Goal: Check status: Check status

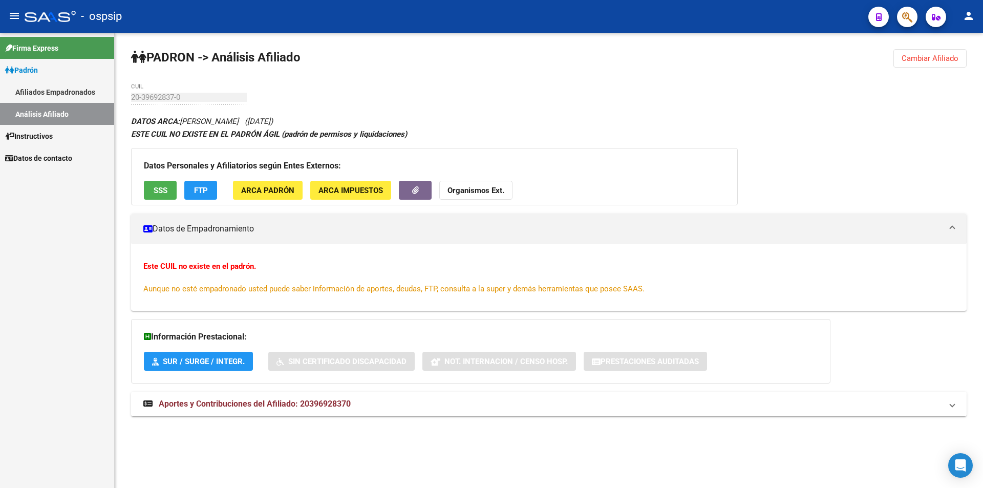
click at [66, 111] on link "Análisis Afiliado" at bounding box center [57, 114] width 114 height 22
click at [65, 91] on link "Afiliados Empadronados" at bounding box center [57, 92] width 114 height 22
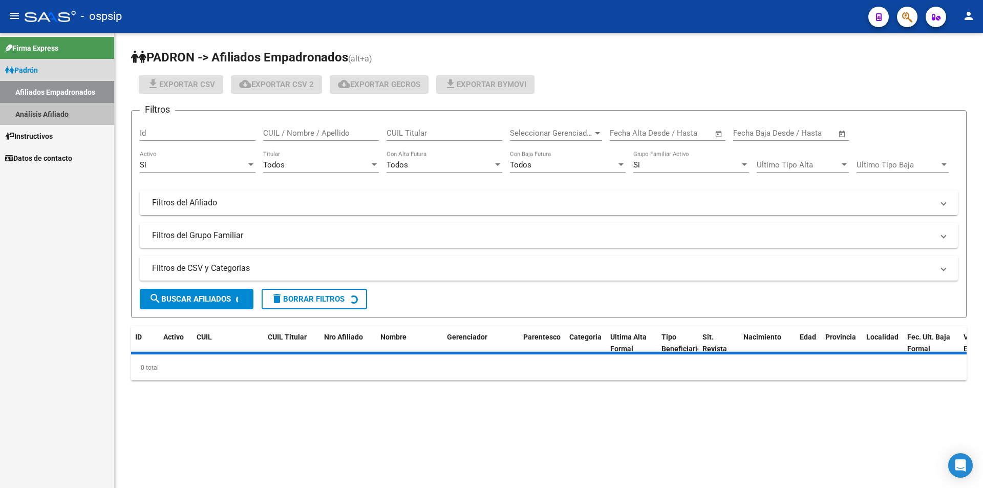
click at [64, 103] on link "Análisis Afiliado" at bounding box center [57, 114] width 114 height 22
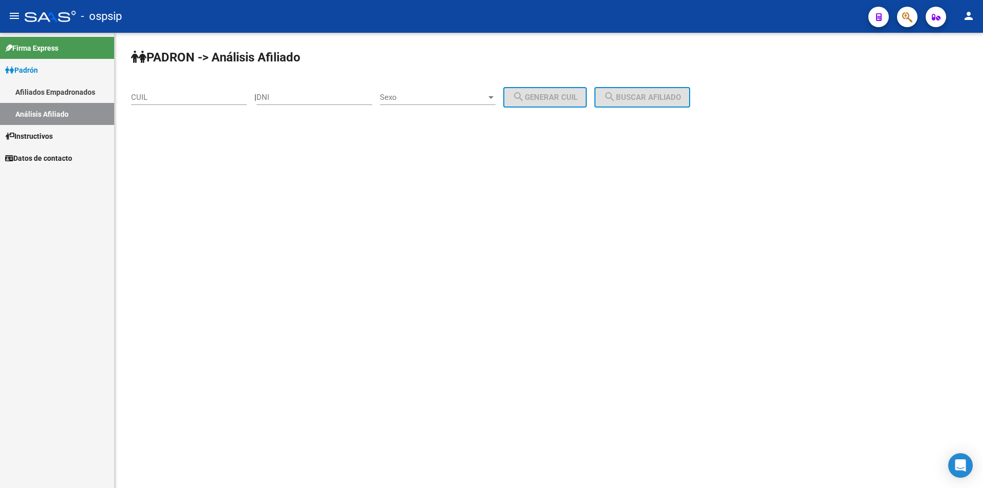
click at [174, 99] on input "CUIL" at bounding box center [189, 97] width 116 height 9
paste input "20-23762397-6"
type input "20-23762397-6"
click at [673, 98] on span "search Buscar afiliado" at bounding box center [642, 97] width 77 height 9
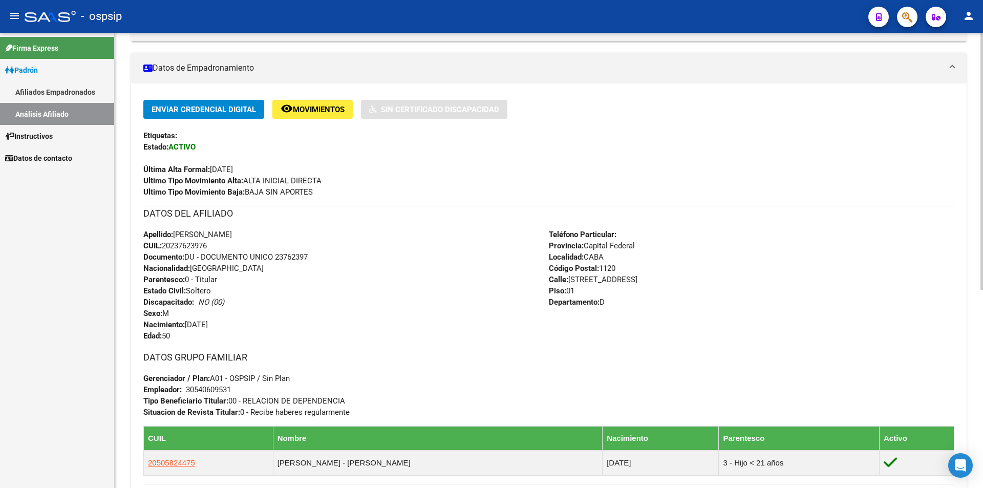
scroll to position [351, 0]
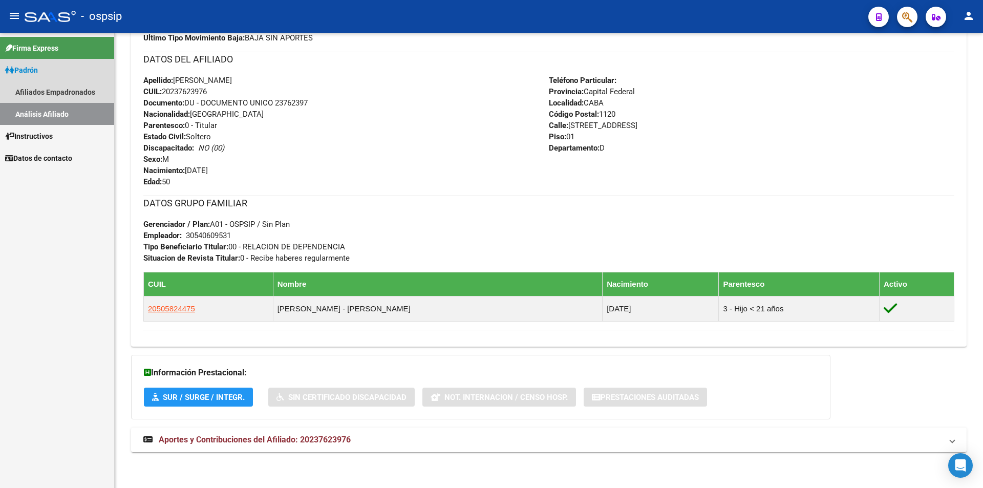
click at [74, 107] on link "Análisis Afiliado" at bounding box center [57, 114] width 114 height 22
click at [71, 86] on link "Afiliados Empadronados" at bounding box center [57, 92] width 114 height 22
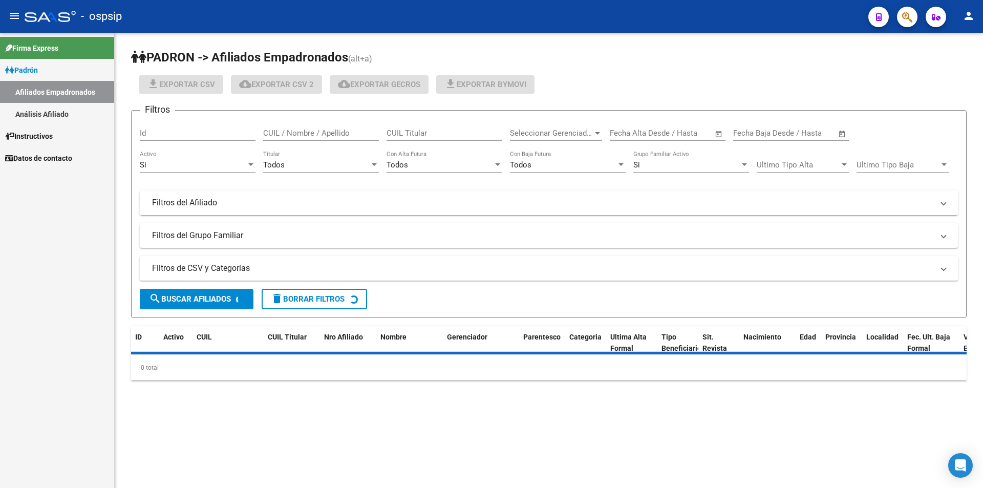
click at [62, 116] on link "Análisis Afiliado" at bounding box center [57, 114] width 114 height 22
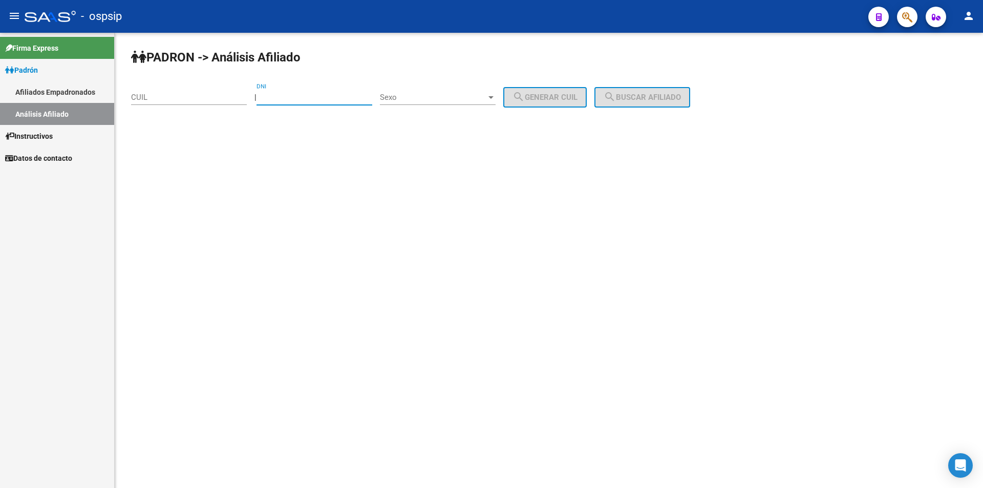
click at [314, 95] on input "DNI" at bounding box center [315, 97] width 116 height 9
paste input "35974629"
type input "35974629"
click at [426, 95] on span "Sexo" at bounding box center [433, 97] width 107 height 9
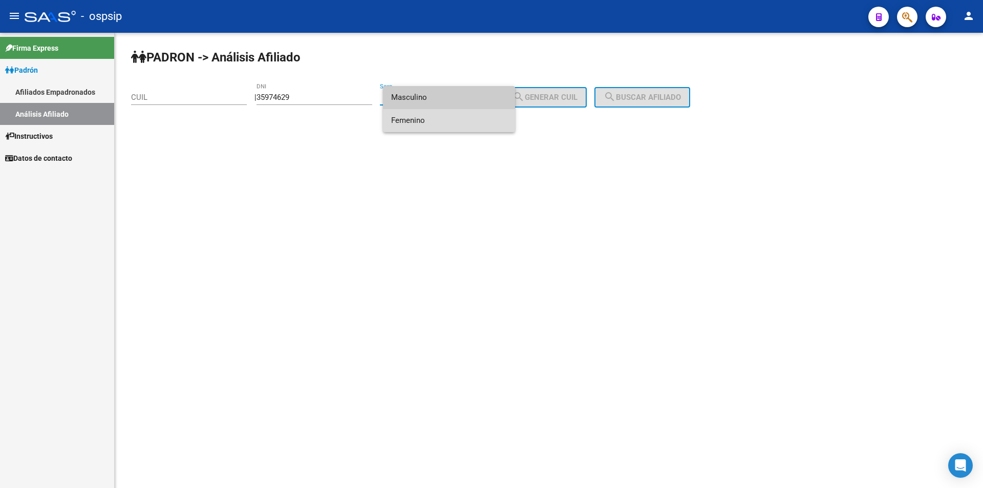
click at [430, 124] on span "Femenino" at bounding box center [449, 120] width 116 height 23
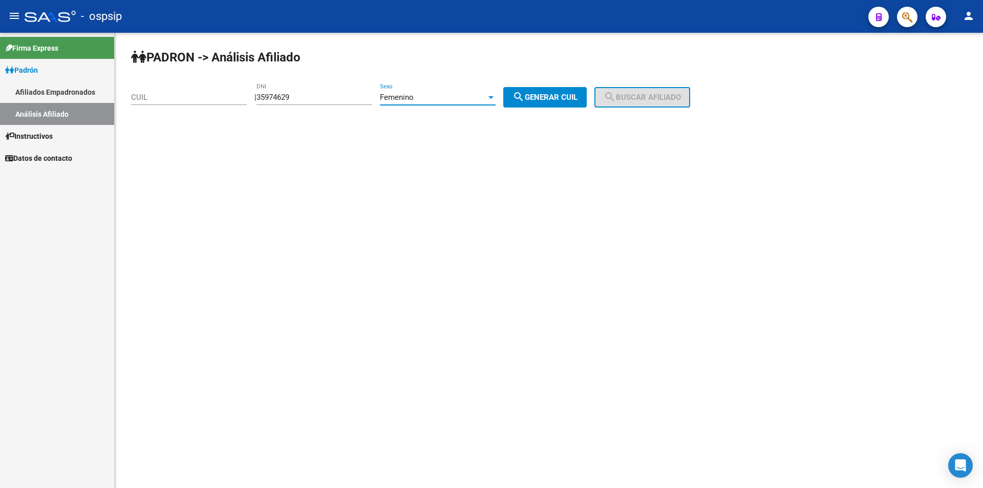
click at [525, 98] on mat-icon "search" at bounding box center [519, 97] width 12 height 12
type input "27-35974629-1"
click at [634, 94] on span "search Buscar afiliado" at bounding box center [642, 97] width 77 height 9
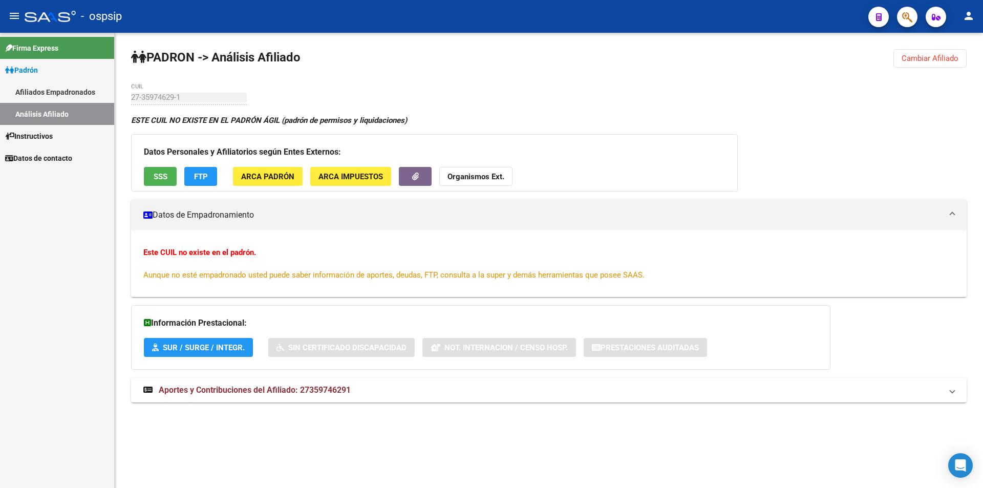
click at [161, 186] on div "Datos Personales y Afiliatorios según Entes Externos: SSS FTP ARCA Padrón ARCA …" at bounding box center [434, 162] width 607 height 57
click at [156, 177] on span "SSS" at bounding box center [161, 176] width 14 height 9
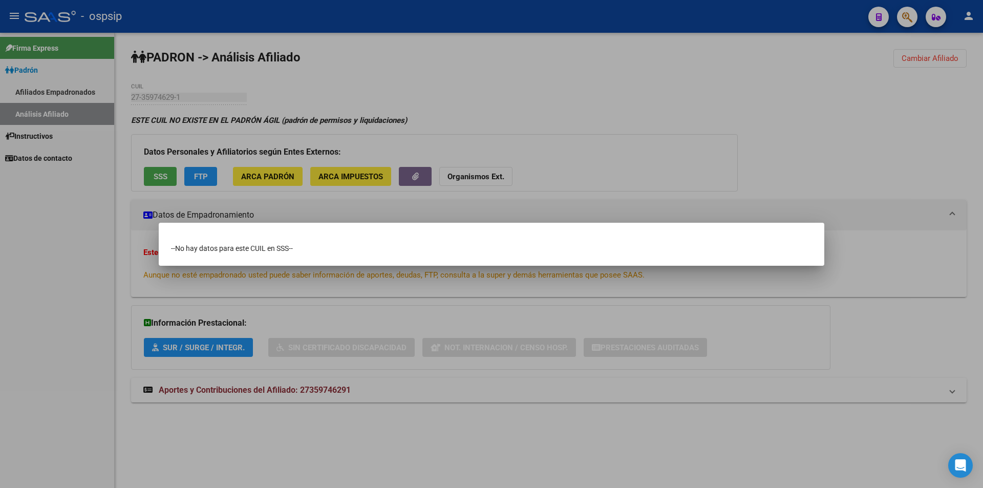
click at [470, 212] on div at bounding box center [491, 244] width 983 height 488
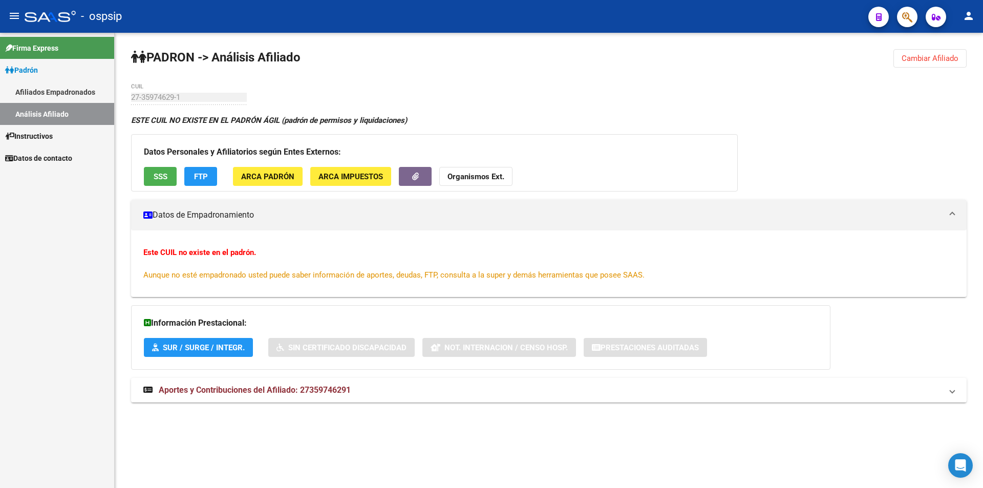
click at [45, 107] on link "Análisis Afiliado" at bounding box center [57, 114] width 114 height 22
click at [49, 112] on link "Análisis Afiliado" at bounding box center [57, 114] width 114 height 22
click at [50, 95] on link "Afiliados Empadronados" at bounding box center [57, 92] width 114 height 22
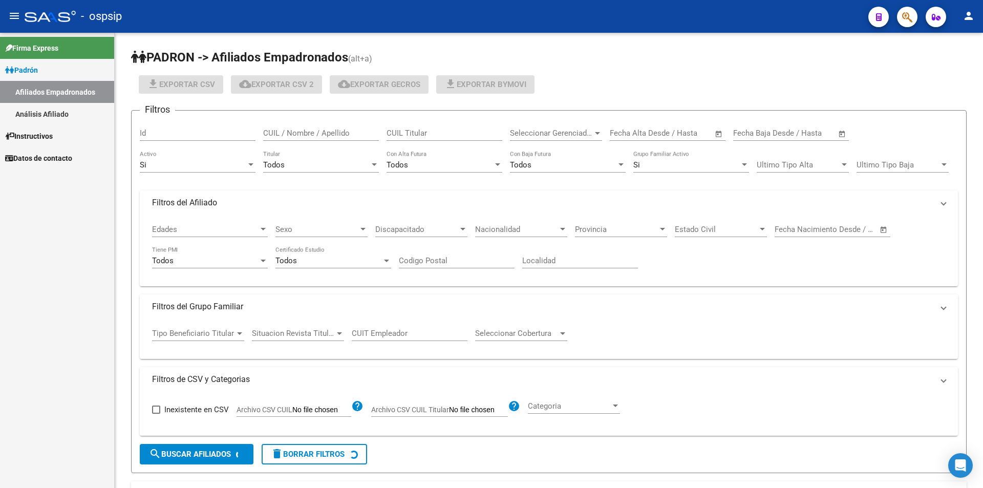
click at [51, 110] on link "Análisis Afiliado" at bounding box center [57, 114] width 114 height 22
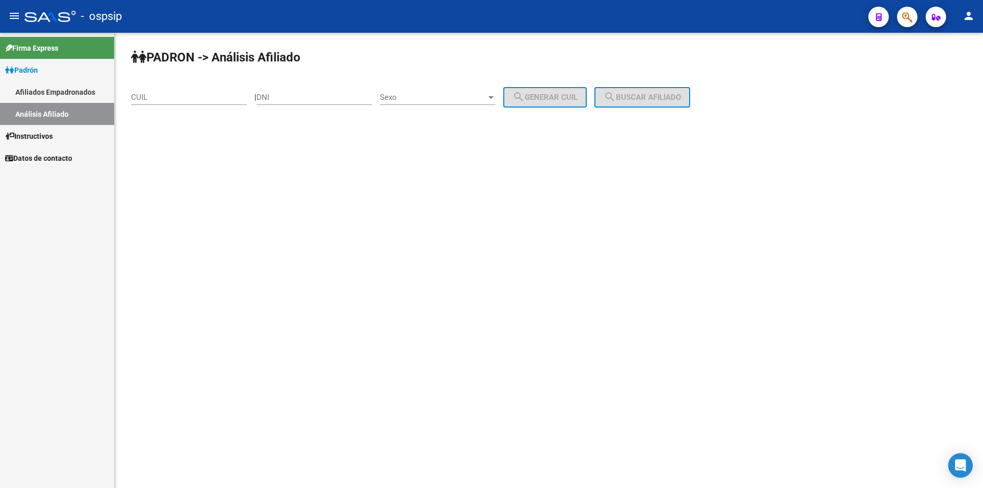
click at [134, 98] on input "CUIL" at bounding box center [189, 97] width 116 height 9
paste input "27-19120610-5"
type input "27-19120610-5"
click at [675, 100] on span "search Buscar afiliado" at bounding box center [642, 97] width 77 height 9
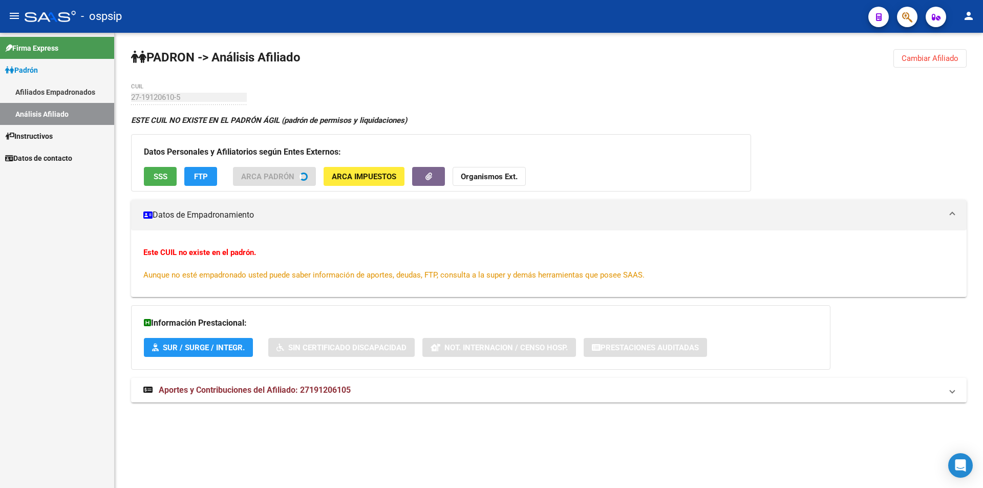
click at [155, 176] on span "SSS" at bounding box center [161, 176] width 14 height 9
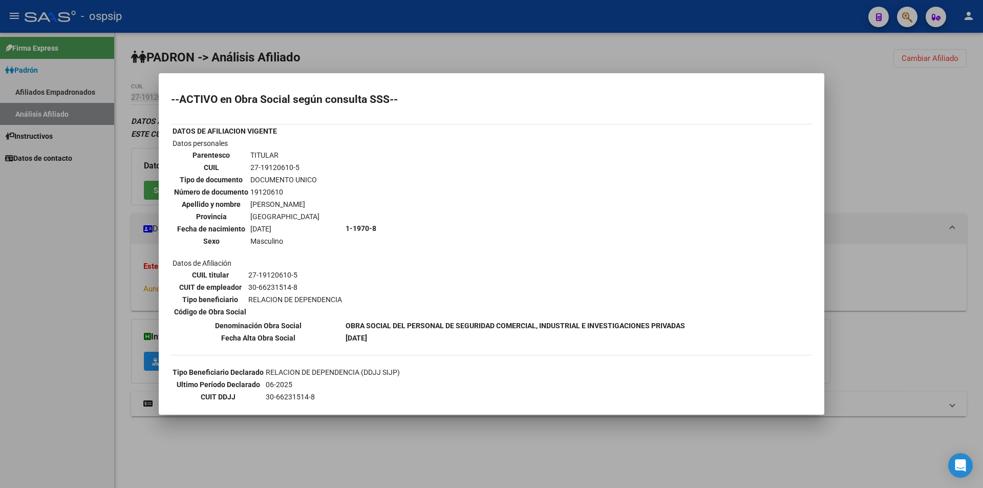
click at [292, 450] on div at bounding box center [491, 244] width 983 height 488
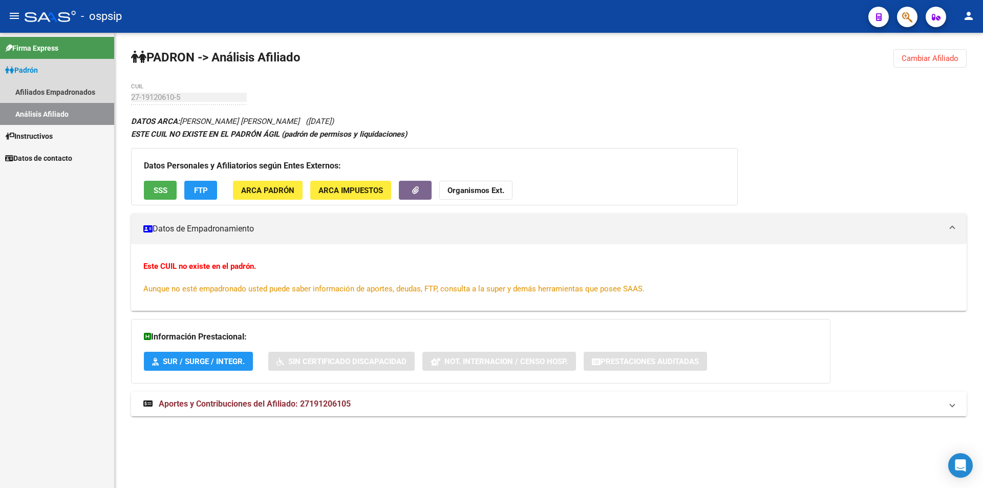
click at [77, 111] on link "Análisis Afiliado" at bounding box center [57, 114] width 114 height 22
click at [165, 190] on span "SSS" at bounding box center [161, 190] width 14 height 9
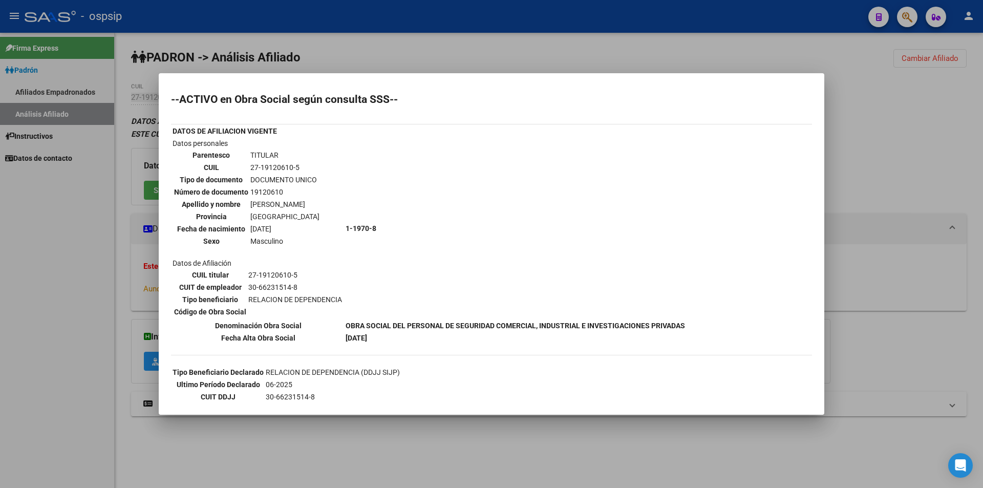
click at [455, 58] on div at bounding box center [491, 244] width 983 height 488
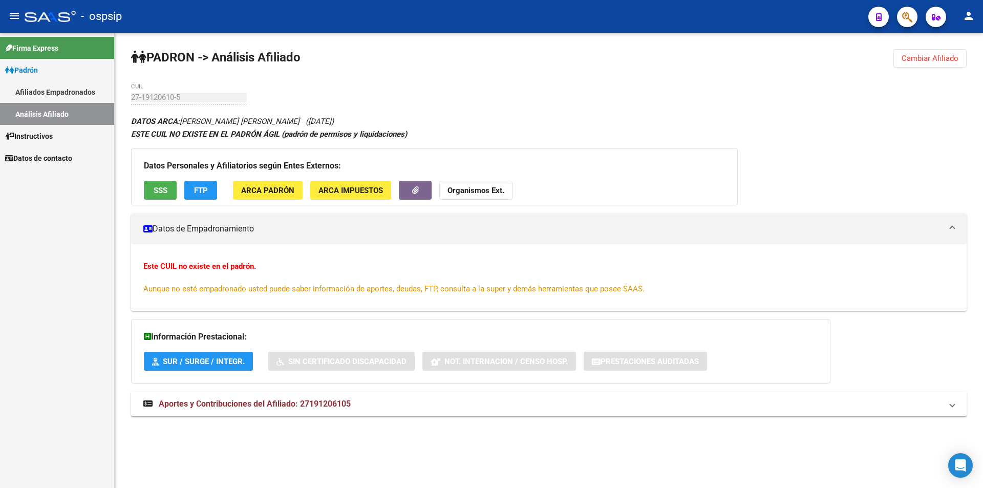
click at [50, 90] on link "Afiliados Empadronados" at bounding box center [57, 92] width 114 height 22
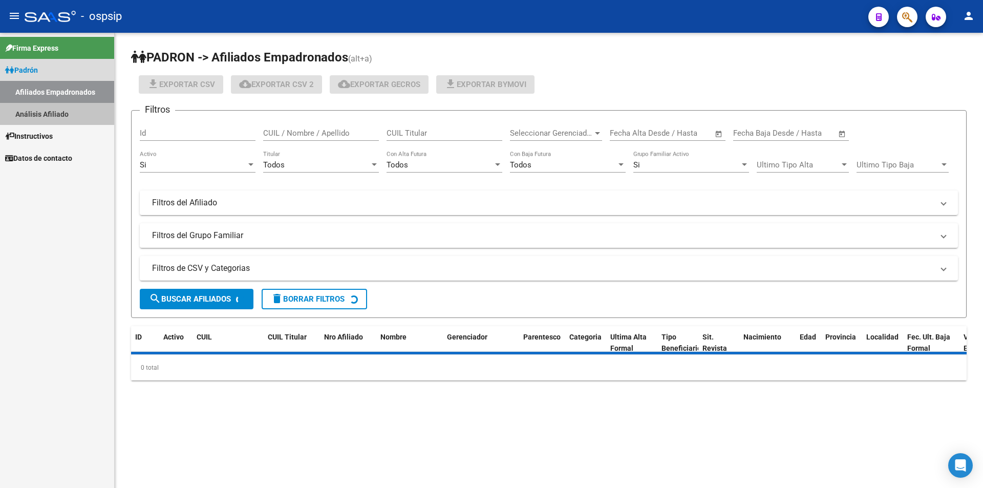
click at [50, 111] on link "Análisis Afiliado" at bounding box center [57, 114] width 114 height 22
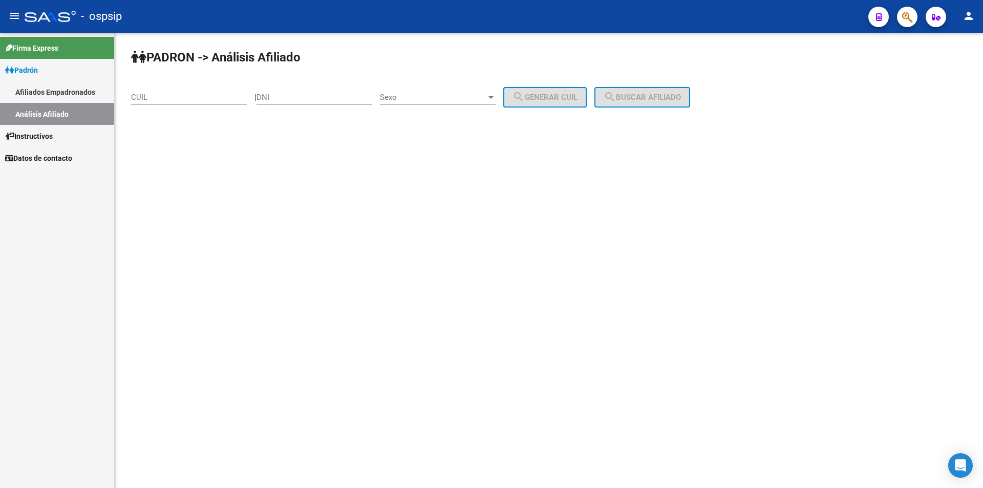
click at [164, 96] on input "CUIL" at bounding box center [189, 97] width 116 height 9
paste input "27-26887779-2"
type input "27-26887779-2"
click at [648, 94] on span "search Buscar afiliado" at bounding box center [642, 97] width 77 height 9
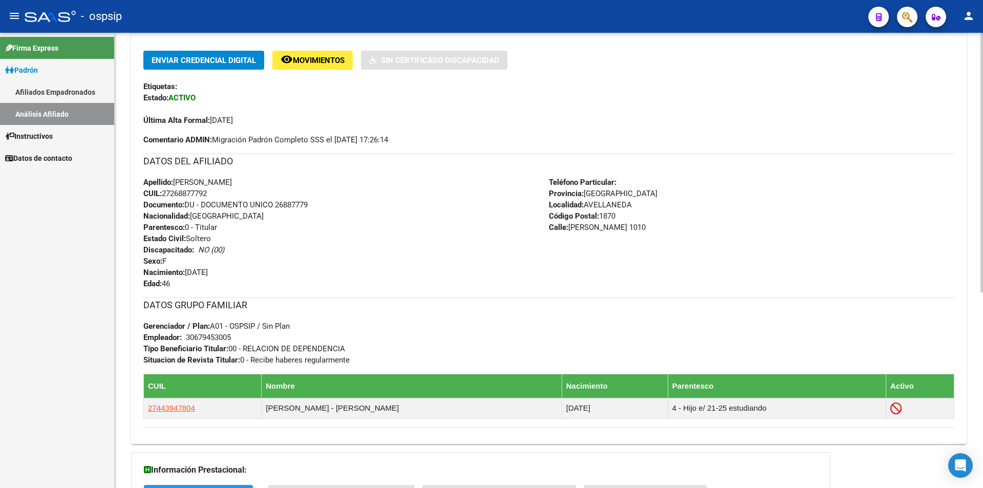
scroll to position [241, 0]
